Goal: Information Seeking & Learning: Learn about a topic

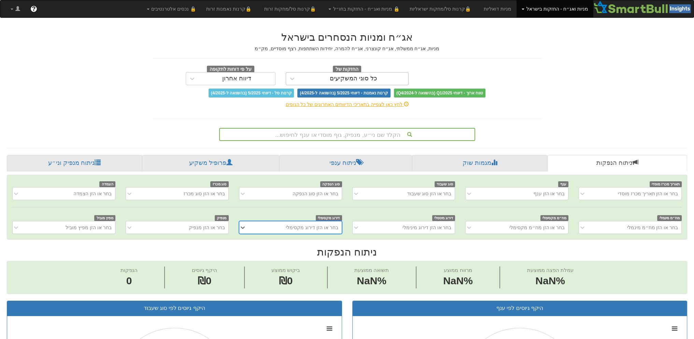
scroll to position [0, 5]
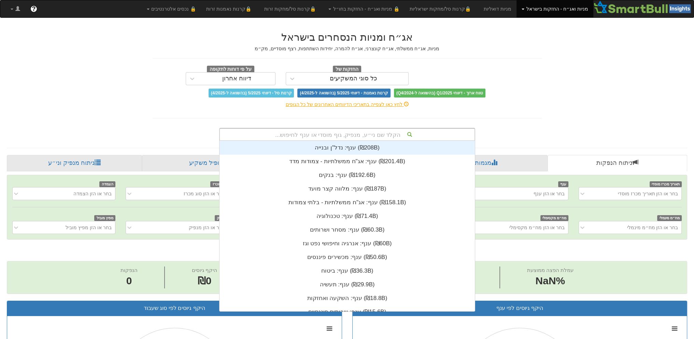
click at [355, 133] on div "הקלד שם ני״ע, מנפיק, גוף מוסדי או ענף לחיפוש..." at bounding box center [347, 134] width 255 height 12
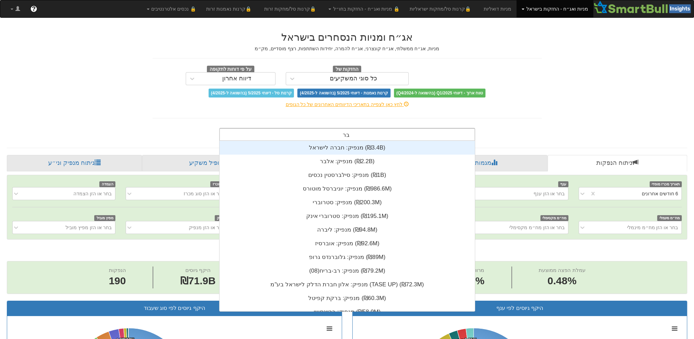
scroll to position [170, 0]
type input "ברן"
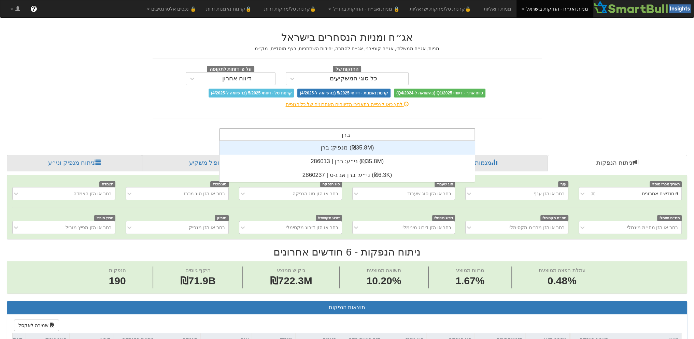
scroll to position [0, 1201]
click at [354, 144] on div "מנפיק: ‏ברן ‎(₪35.8M)‎" at bounding box center [348, 148] width 256 height 14
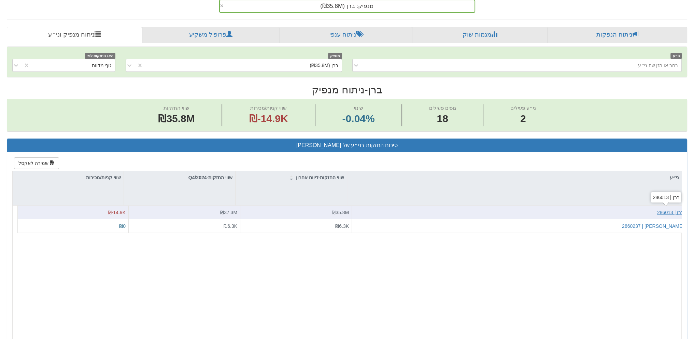
click at [668, 211] on div "ברן | 286013" at bounding box center [671, 212] width 27 height 7
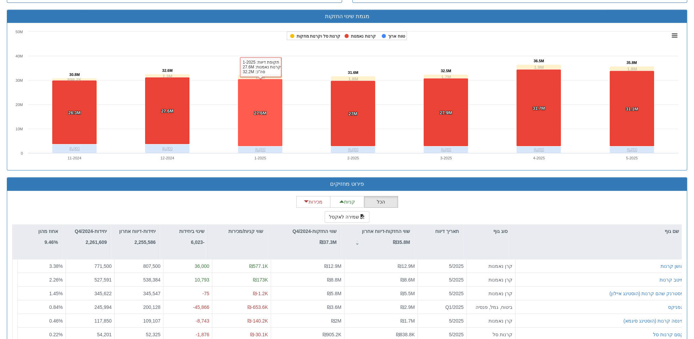
scroll to position [476, 0]
